Goal: Task Accomplishment & Management: Complete application form

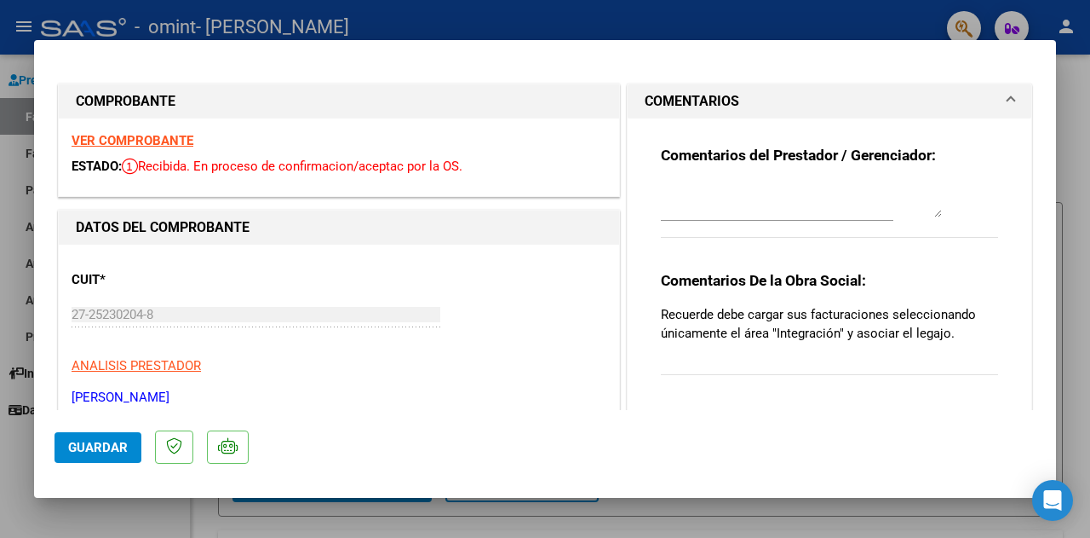
click at [562, 22] on div at bounding box center [545, 269] width 1090 height 538
type input "$ 0,00"
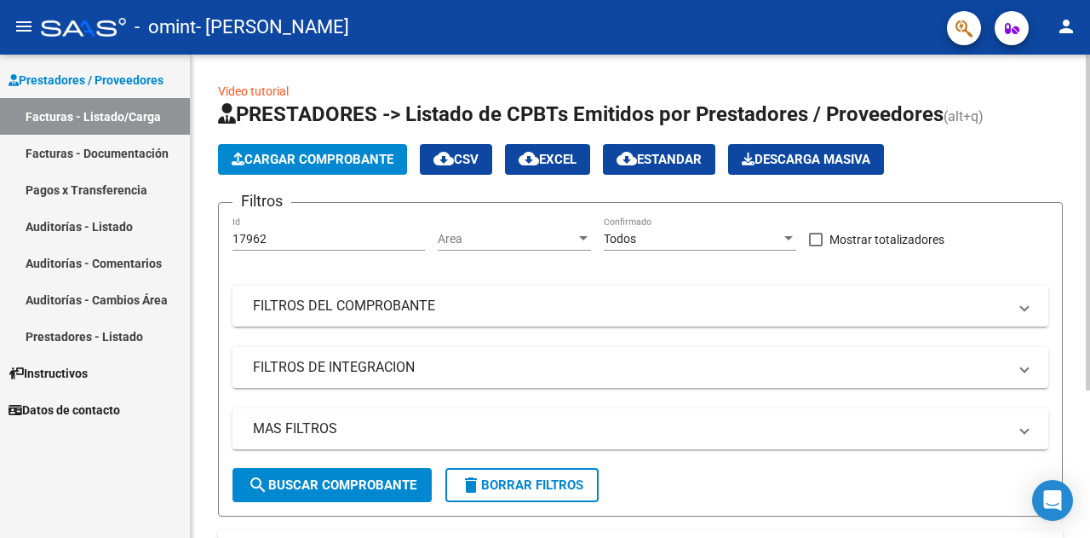
scroll to position [211, 0]
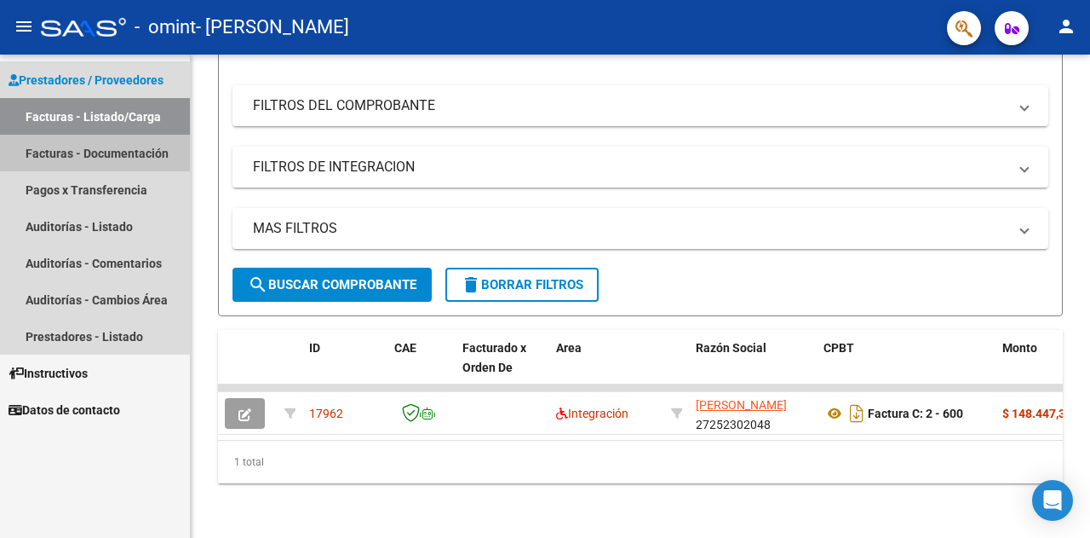
click at [126, 149] on link "Facturas - Documentación" at bounding box center [95, 153] width 190 height 37
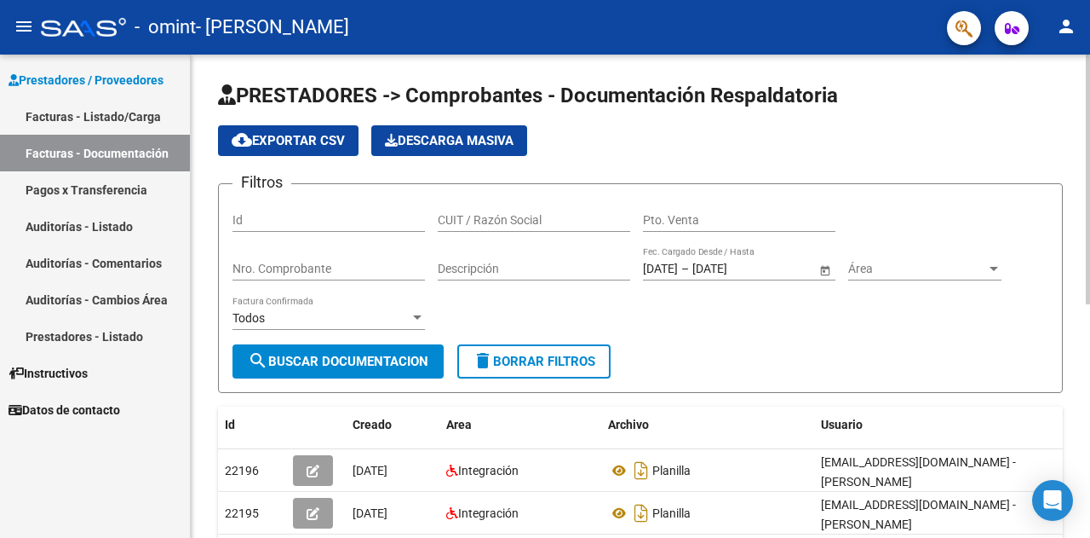
scroll to position [170, 0]
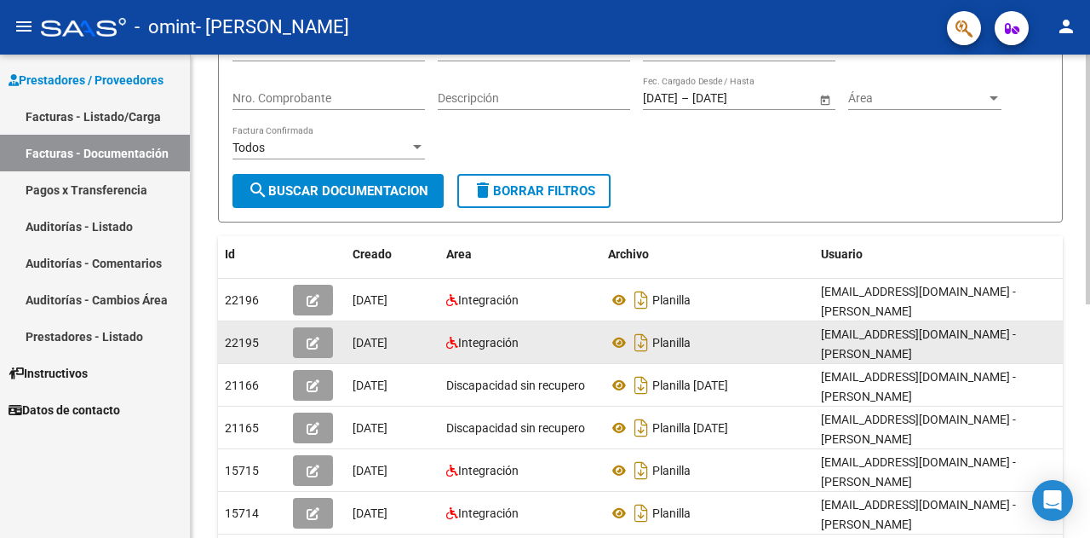
click at [310, 342] on icon "button" at bounding box center [313, 343] width 13 height 13
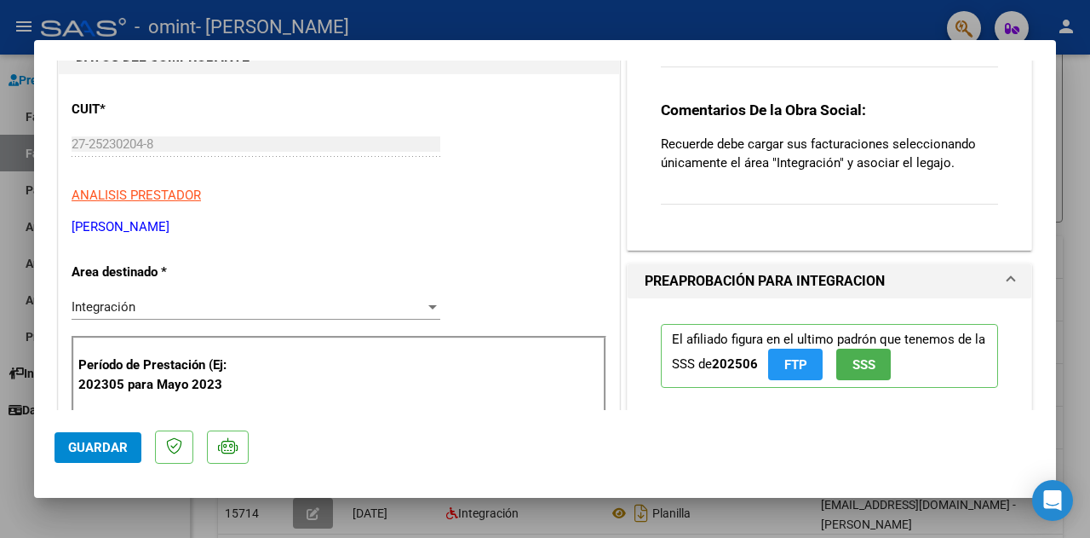
click at [857, 20] on div at bounding box center [545, 269] width 1090 height 538
type input "$ 0,00"
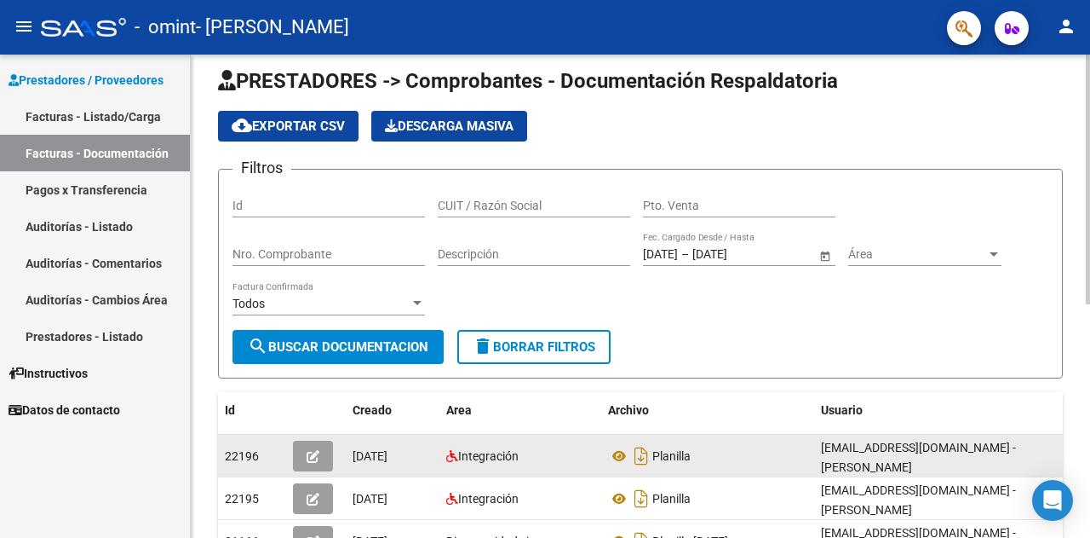
scroll to position [0, 0]
